Goal: Task Accomplishment & Management: Manage account settings

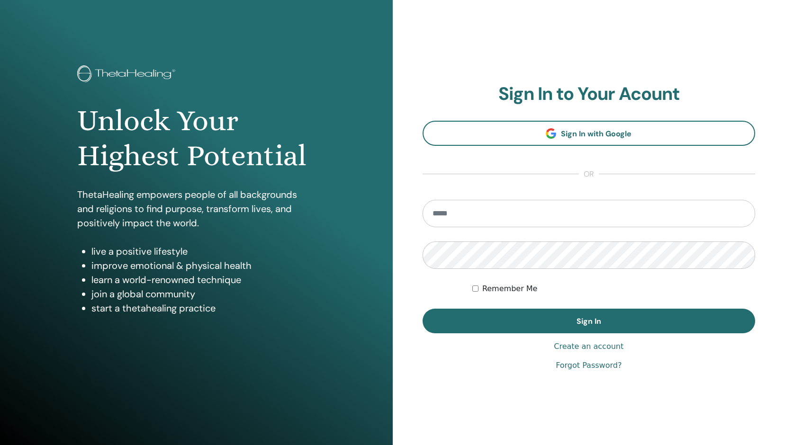
click at [548, 215] on input "email" at bounding box center [588, 213] width 333 height 27
type input "**********"
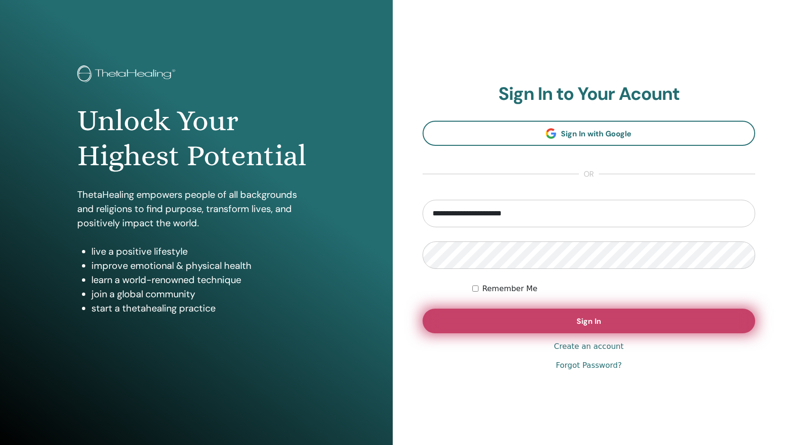
click at [587, 317] on span "Sign In" at bounding box center [588, 321] width 25 height 10
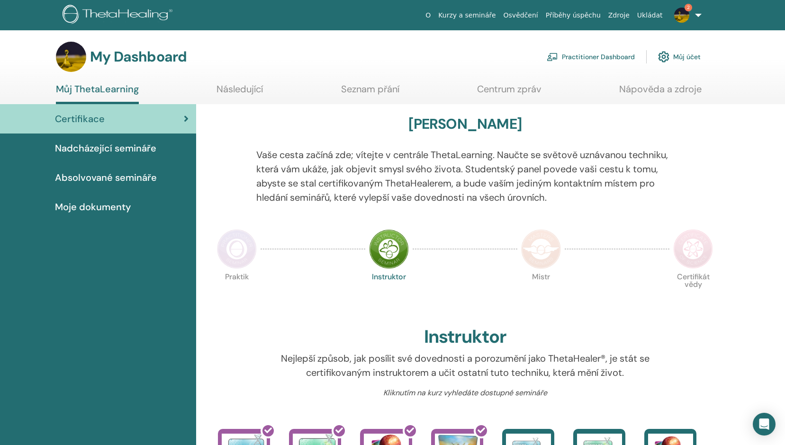
click at [97, 179] on span "Absolvované semináře" at bounding box center [106, 177] width 102 height 14
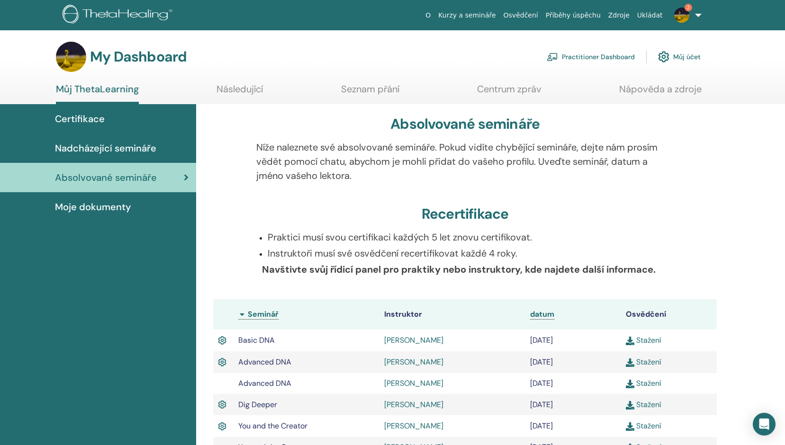
click at [698, 17] on link "2" at bounding box center [685, 15] width 39 height 30
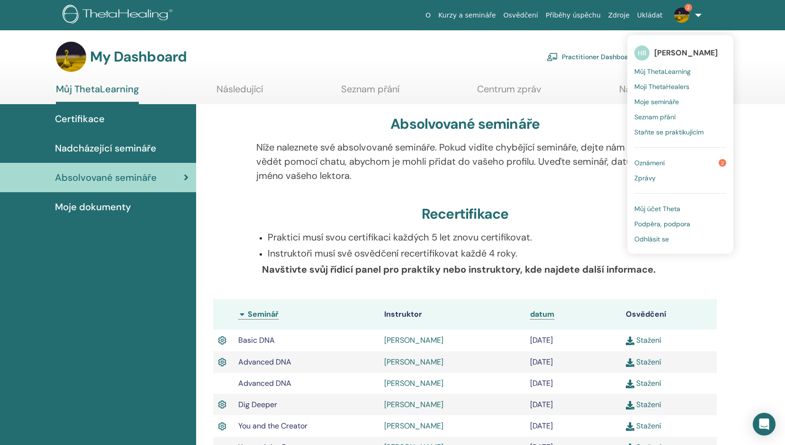
click at [666, 243] on link "Odhlásit se" at bounding box center [680, 239] width 92 height 15
